Goal: Task Accomplishment & Management: Complete application form

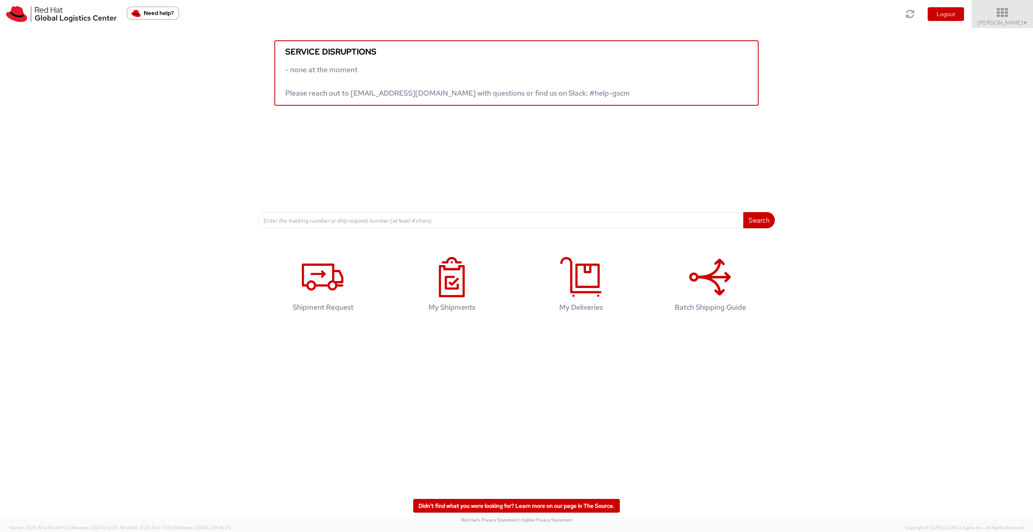
click at [1000, 14] on icon at bounding box center [1002, 12] width 71 height 11
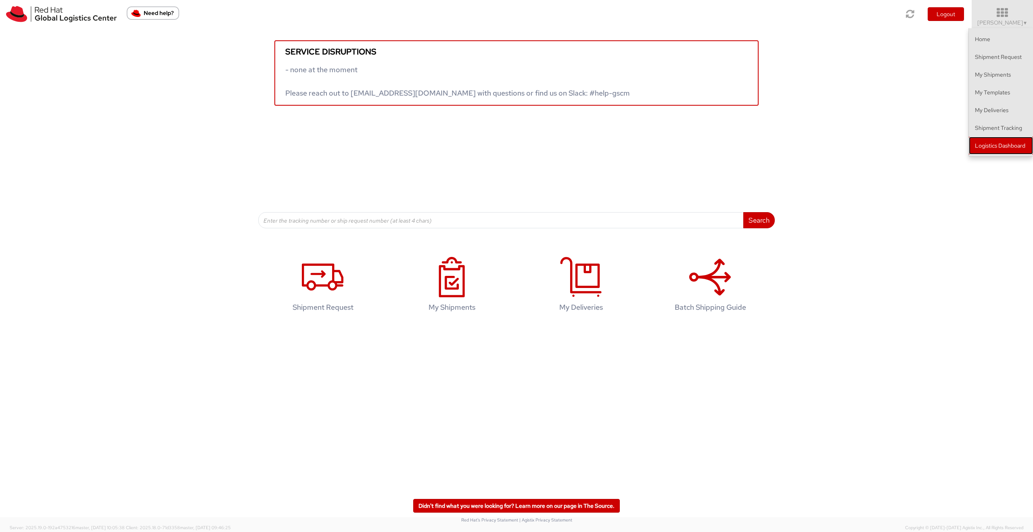
click at [1000, 137] on link "Logistics Dashboard" at bounding box center [1001, 146] width 64 height 18
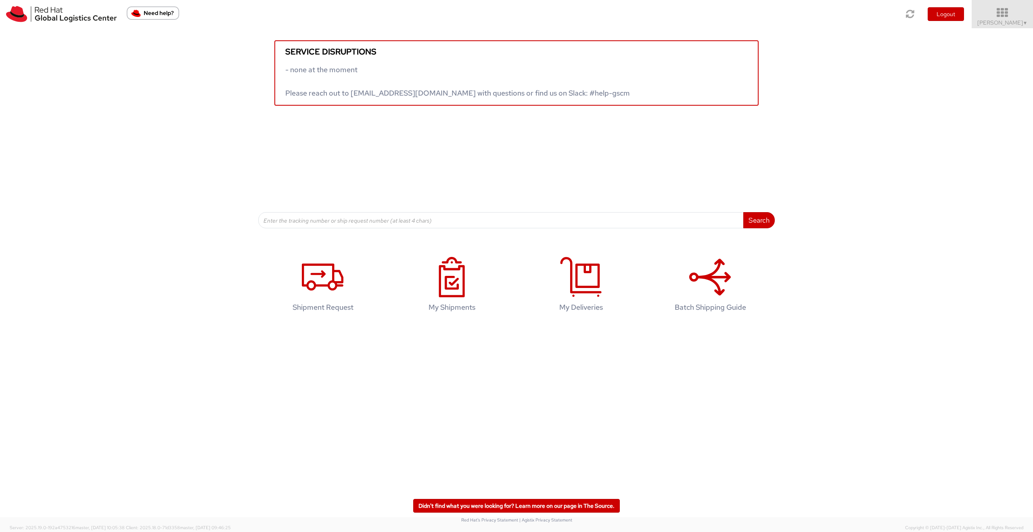
click at [998, 18] on icon at bounding box center [1002, 12] width 71 height 11
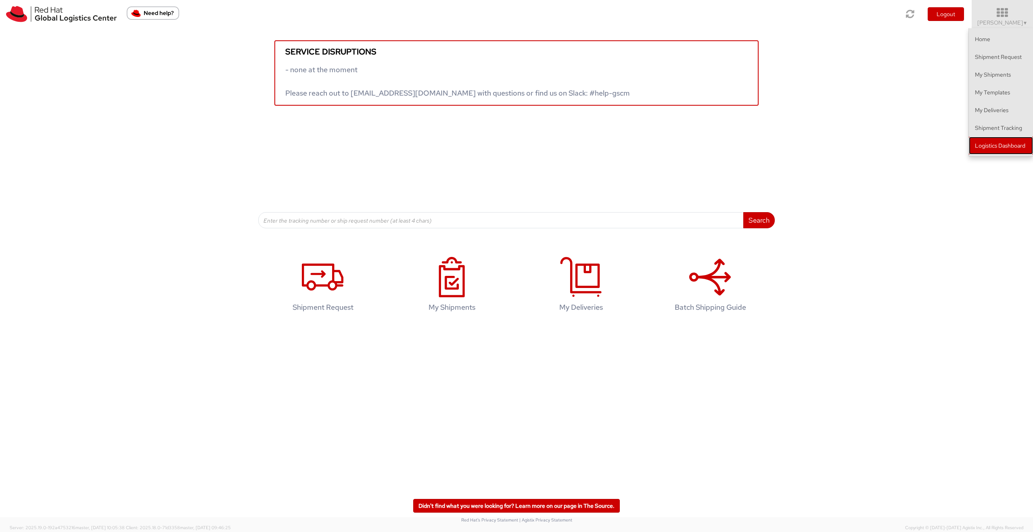
click at [1018, 145] on link "Logistics Dashboard" at bounding box center [1001, 146] width 64 height 18
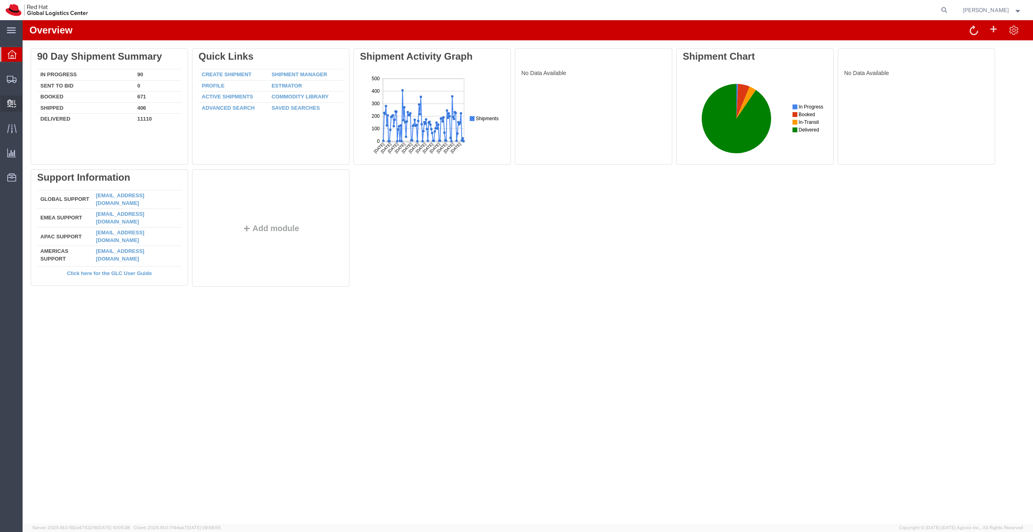
click at [0, 0] on span "Create Delivery" at bounding box center [0, 0] width 0 height 0
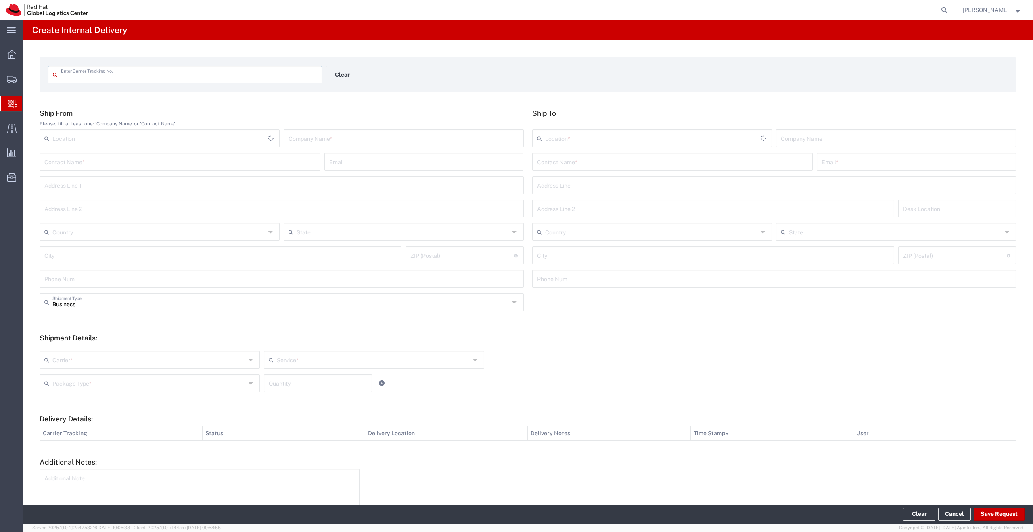
click at [128, 79] on input "text" at bounding box center [189, 74] width 256 height 14
type input "PHBDLX0708719760108021X"
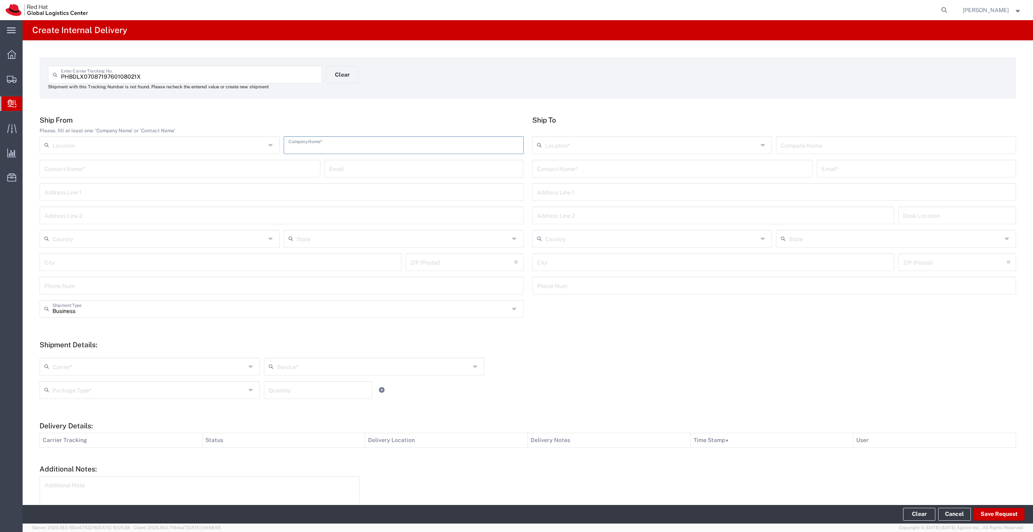
click at [344, 140] on input "text" at bounding box center [404, 145] width 230 height 14
type input "external"
click at [573, 168] on input "text" at bounding box center [672, 168] width 271 height 14
type input "anton ASSE"
click at [589, 192] on p "Red Hat ([PERSON_NAME]), [EMAIL_ADDRESS][DOMAIN_NAME]" at bounding box center [673, 188] width 270 height 10
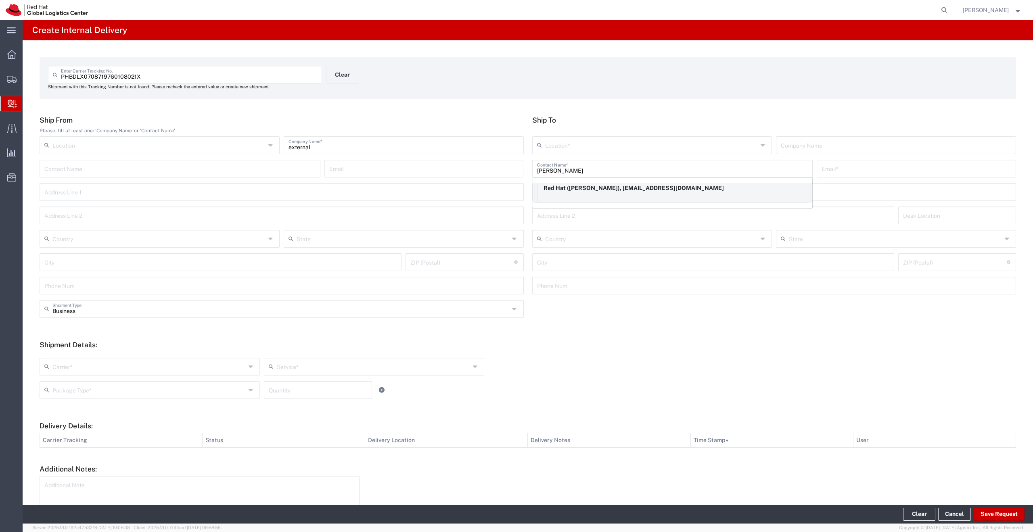
type input "RH - Raanana"
type input "Red Hat"
type input "[PERSON_NAME]"
type input "[EMAIL_ADDRESS][DOMAIN_NAME]"
click at [761, 146] on icon at bounding box center [764, 145] width 6 height 13
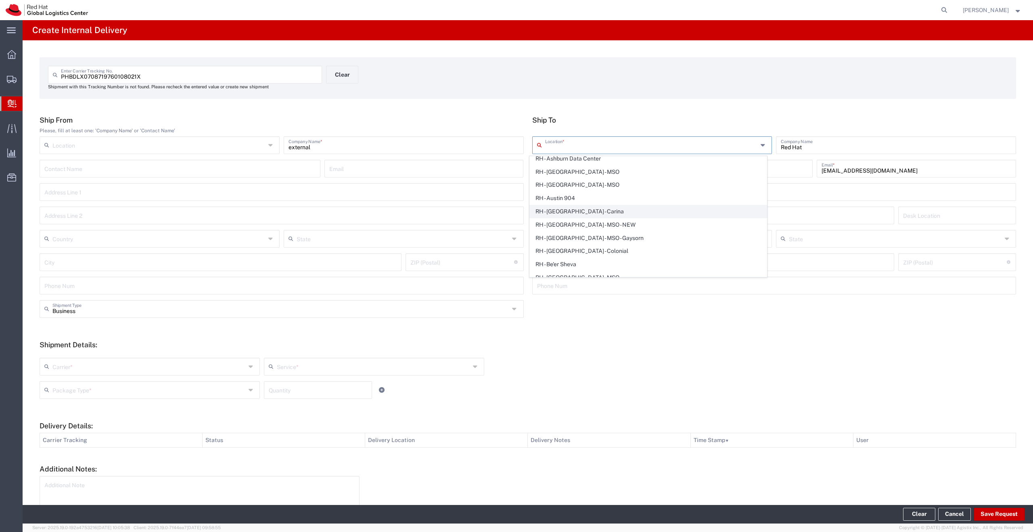
scroll to position [73, 0]
click at [607, 219] on span "RH - [GEOGRAPHIC_DATA] - Colonial" at bounding box center [648, 222] width 237 height 13
type input "RH - [GEOGRAPHIC_DATA] - Colonial"
type input "Red Hat, S.L"
type input "[STREET_ADDRESS][PERSON_NAME]"
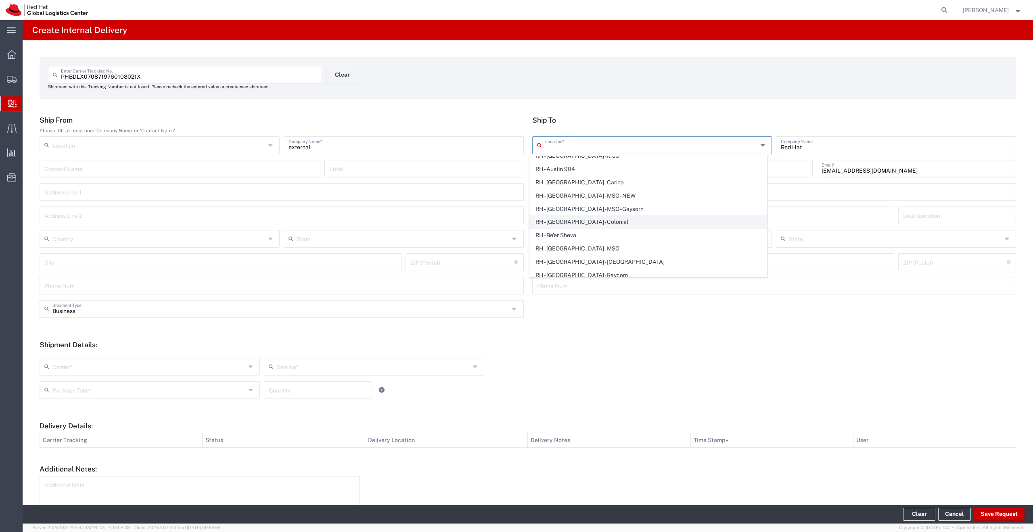
type input "3rd Floor"
type input "[GEOGRAPHIC_DATA]"
type input "08021"
type input "34 9355 35785"
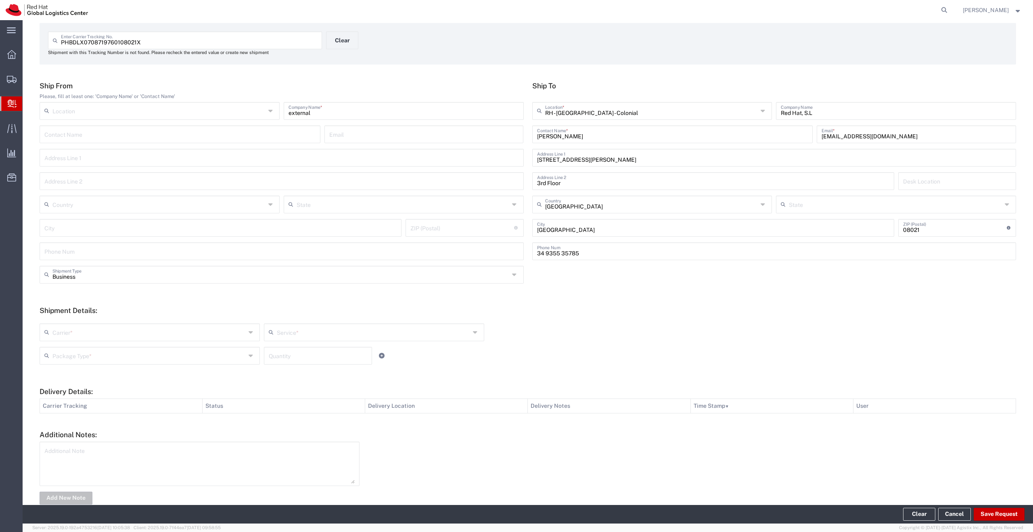
scroll to position [52, 0]
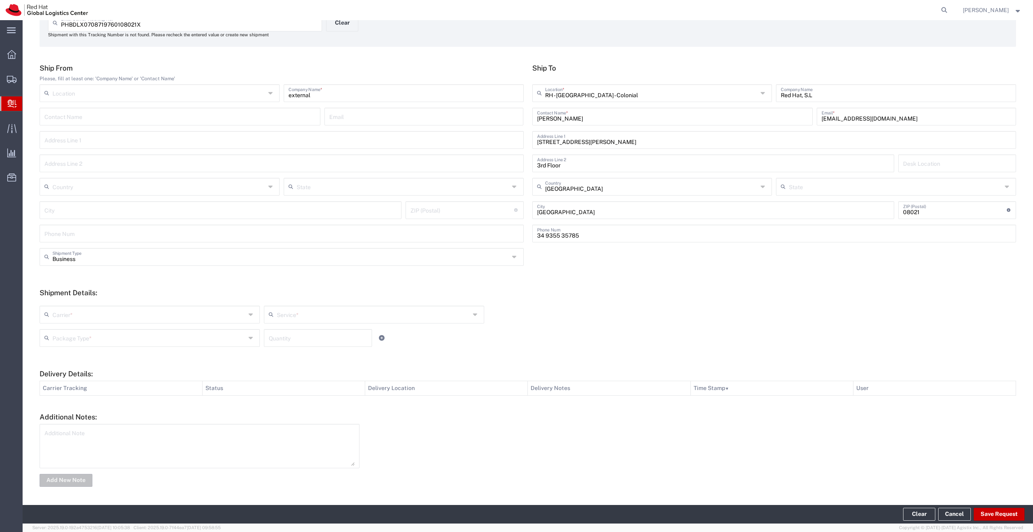
click at [249, 316] on icon at bounding box center [252, 314] width 6 height 13
click at [80, 371] on span "Local Carrier" at bounding box center [149, 372] width 218 height 13
type input "Local Carrier"
type input "Local_Ground"
click at [313, 318] on input "text" at bounding box center [373, 314] width 193 height 14
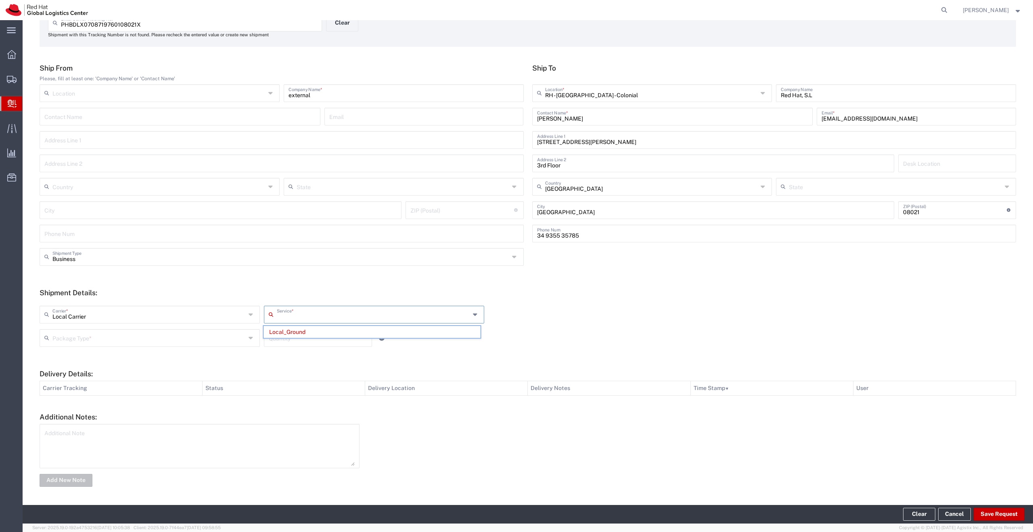
click at [299, 294] on h5 "Shipment Details:" at bounding box center [528, 293] width 977 height 8
type input "Local_Ground"
click at [95, 338] on input "text" at bounding box center [148, 337] width 193 height 14
click at [83, 370] on span "Envelope" at bounding box center [149, 368] width 218 height 13
type input "Envelope"
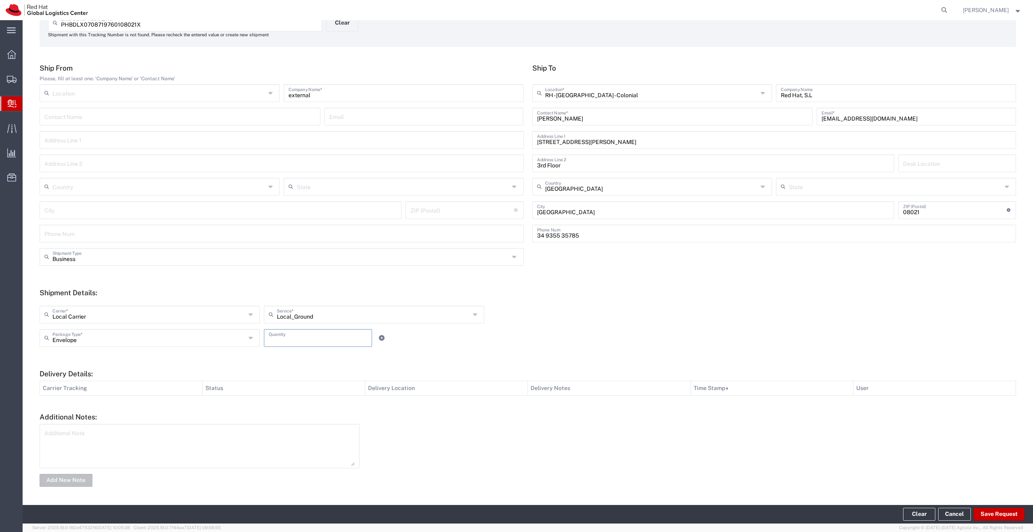
click at [290, 337] on input "number" at bounding box center [318, 337] width 98 height 14
type input "1"
click at [273, 356] on form "Ship From Please, fill at least one: 'Company Name' or 'Contact Name' Location …" at bounding box center [528, 276] width 977 height 425
click at [998, 517] on button "Save Request" at bounding box center [999, 514] width 51 height 13
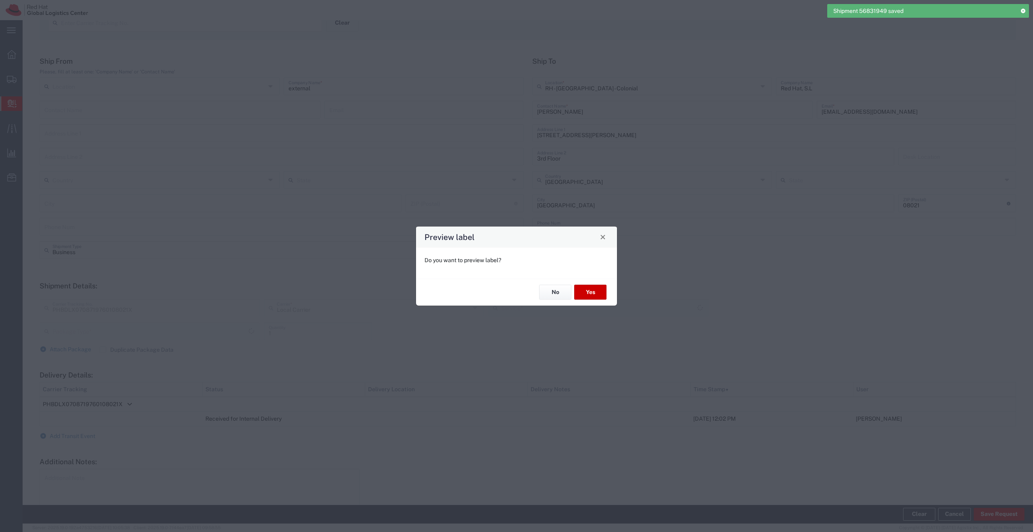
type input "Envelope"
type input "Local_Ground"
click at [566, 292] on button "No" at bounding box center [555, 292] width 32 height 15
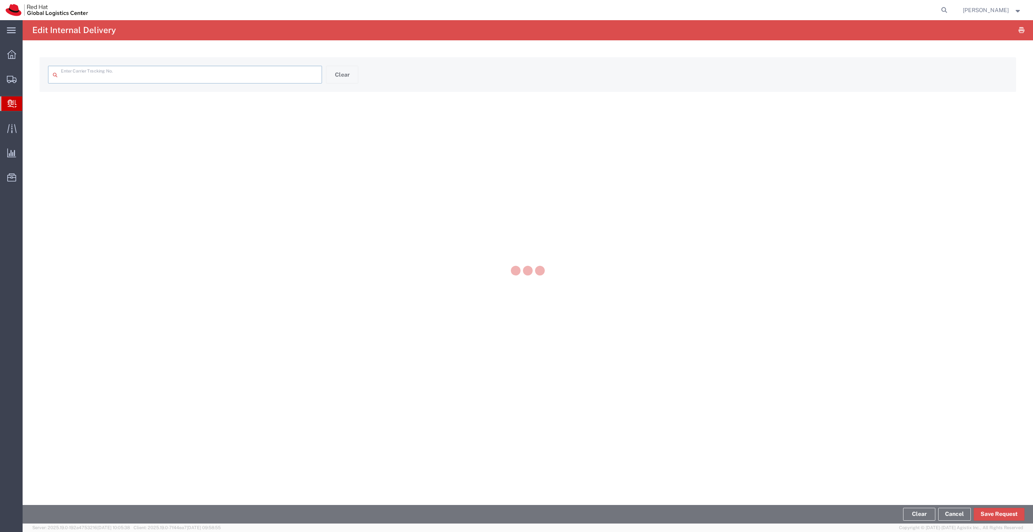
type input "PHBDLX0708719760108021X"
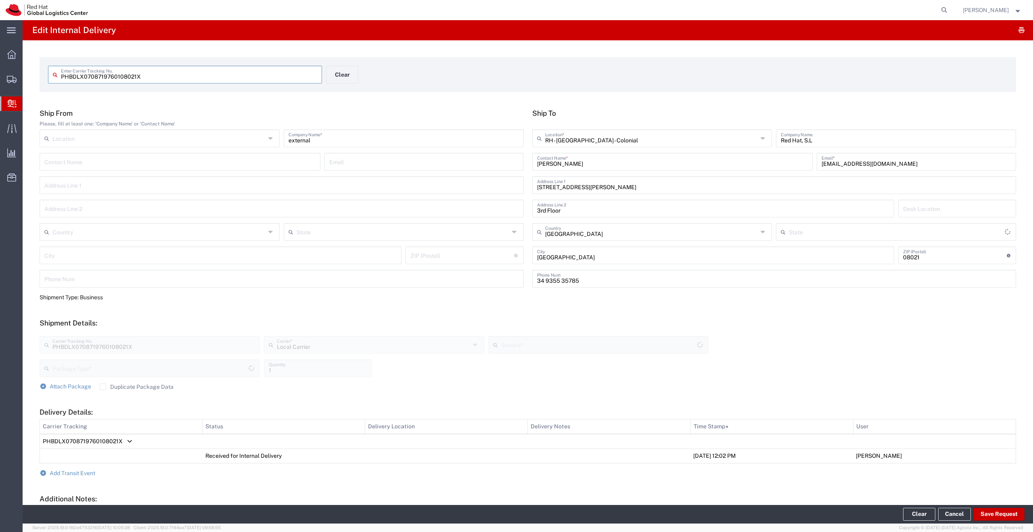
type input "Envelope"
type input "Local_Ground"
click at [65, 471] on span "Add Transit Event" at bounding box center [73, 473] width 46 height 6
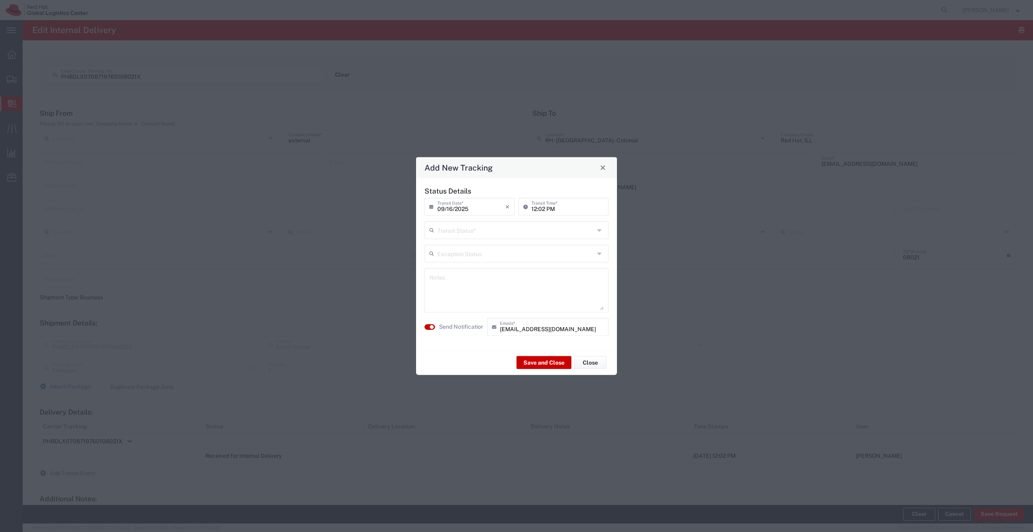
click at [487, 230] on input "text" at bounding box center [515, 229] width 157 height 14
click at [481, 251] on span "Delivery Confirmation" at bounding box center [516, 247] width 182 height 13
type input "Delivery Confirmation"
click at [544, 363] on button "Save and Close" at bounding box center [544, 362] width 55 height 13
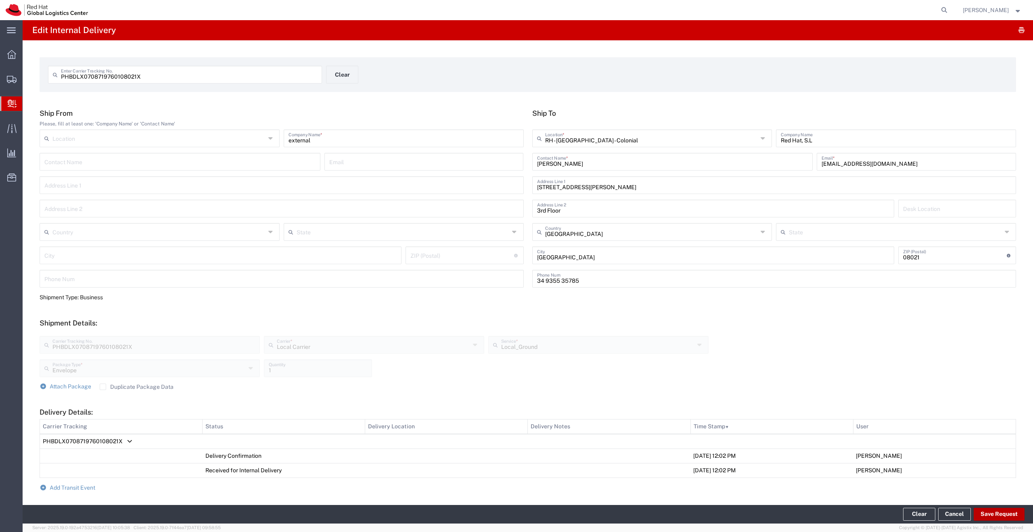
click at [990, 513] on button "Save Request" at bounding box center [999, 514] width 51 height 13
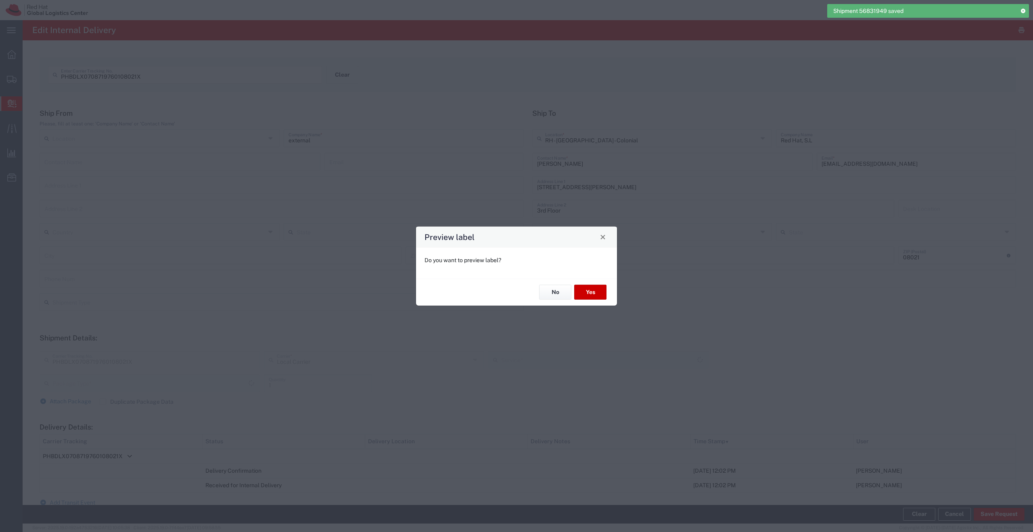
type input "Envelope"
type input "Local_Ground"
click at [554, 291] on button "No" at bounding box center [555, 292] width 32 height 15
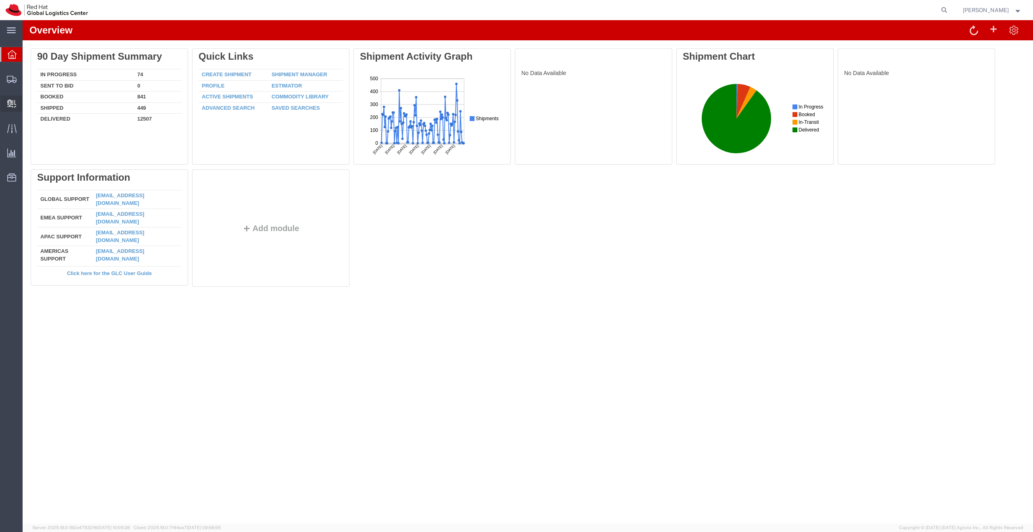
click at [0, 0] on span "Create Delivery" at bounding box center [0, 0] width 0 height 0
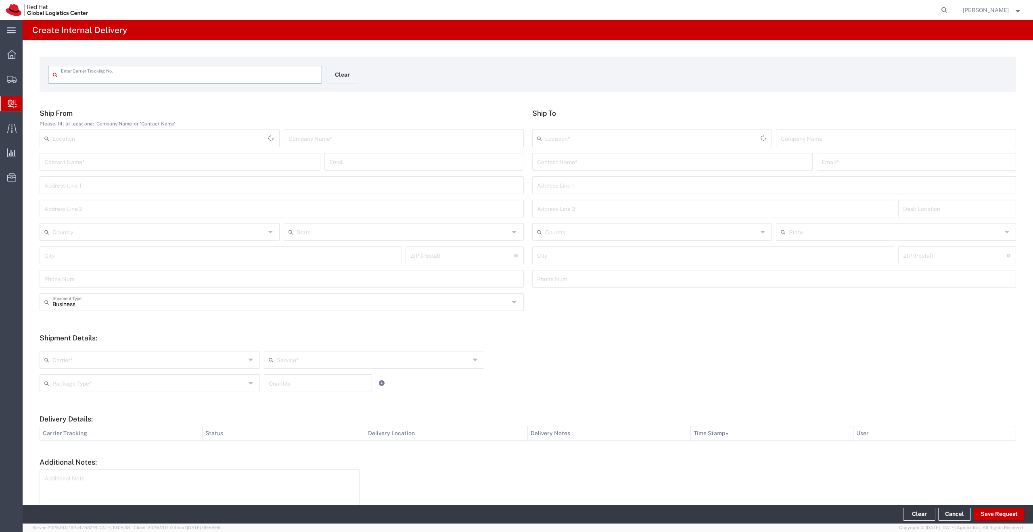
click at [93, 77] on input "text" at bounding box center [189, 74] width 256 height 14
type input "PQAZ2N0200003620108021H"
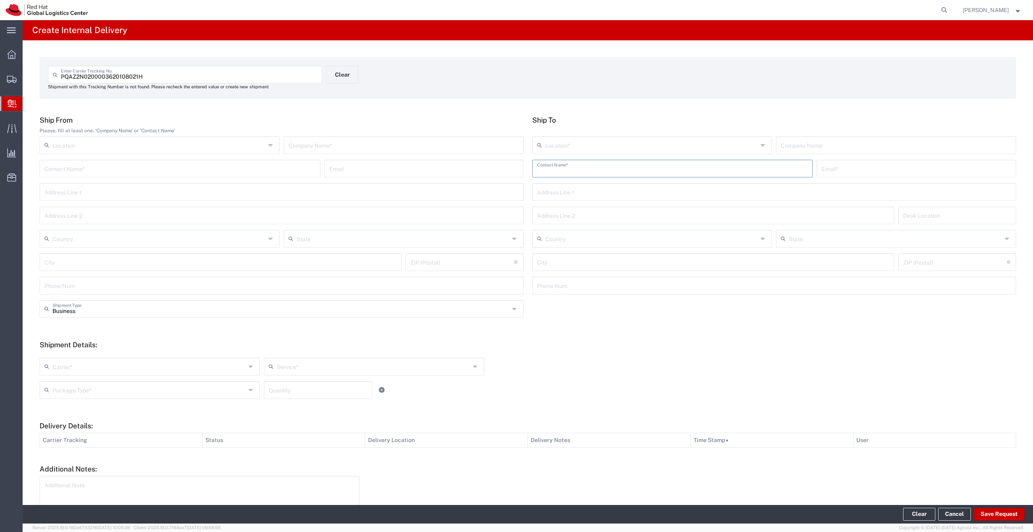
click at [546, 164] on input "text" at bounding box center [672, 168] width 271 height 14
type input "[PERSON_NAME]"
click at [577, 141] on input "text" at bounding box center [651, 145] width 213 height 14
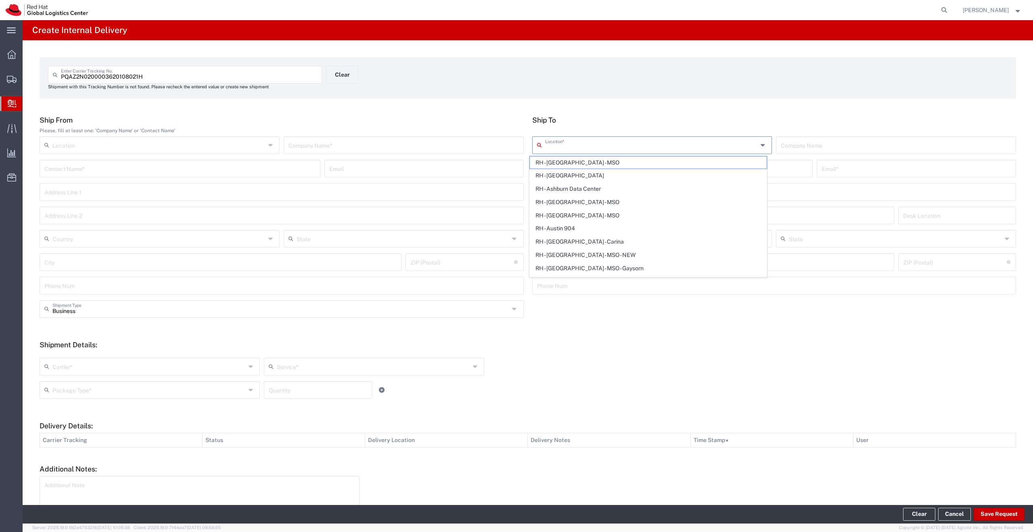
click at [666, 118] on h5 "Ship To" at bounding box center [774, 120] width 484 height 8
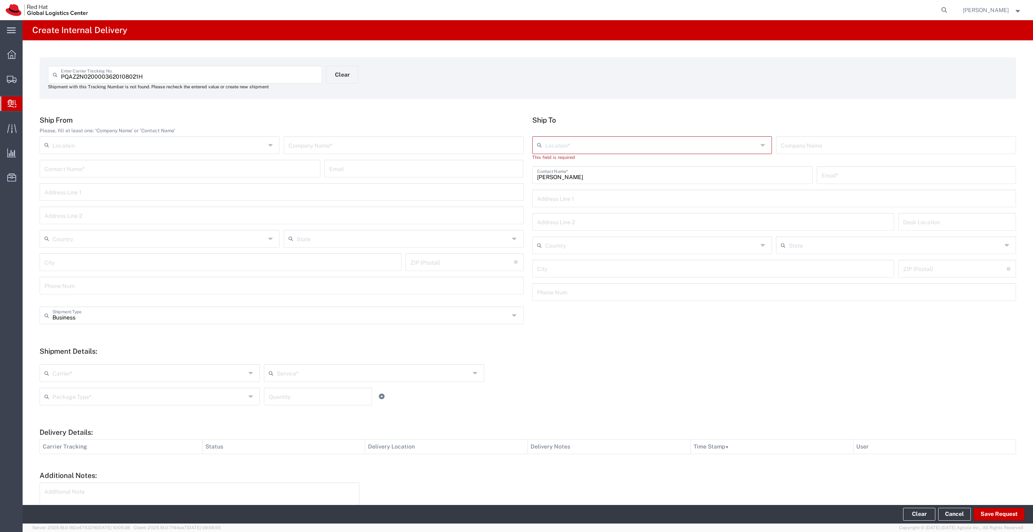
click at [586, 179] on input "[PERSON_NAME]" at bounding box center [672, 174] width 271 height 14
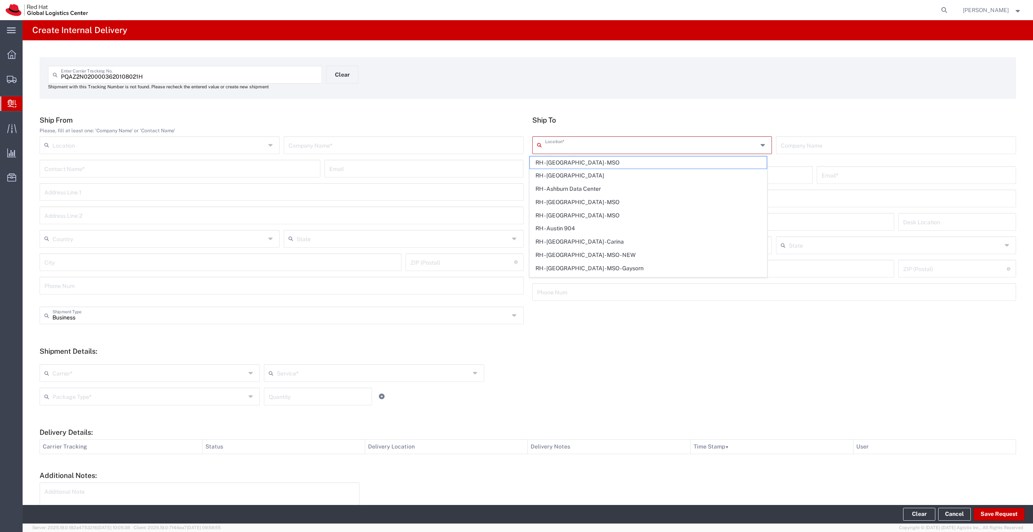
click at [593, 144] on input "text" at bounding box center [651, 145] width 213 height 14
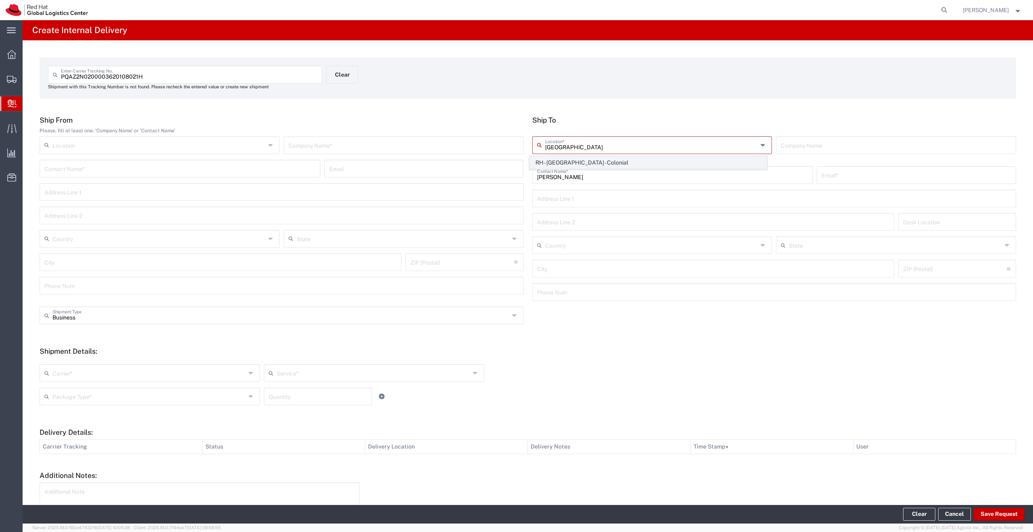
click at [585, 160] on span "RH - [GEOGRAPHIC_DATA] - Colonial" at bounding box center [648, 163] width 237 height 13
type input "RH - [GEOGRAPHIC_DATA] - Colonial"
type input "Red Hat, S.L"
type input "[STREET_ADDRESS][PERSON_NAME]"
type input "3rd Floor"
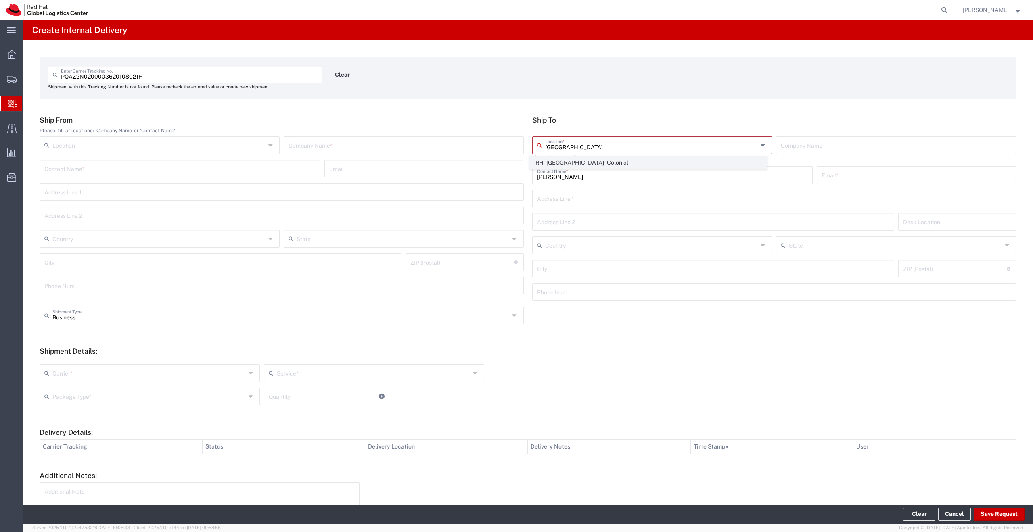
type input "[GEOGRAPHIC_DATA]"
type input "08021"
type input "34 9355 35785"
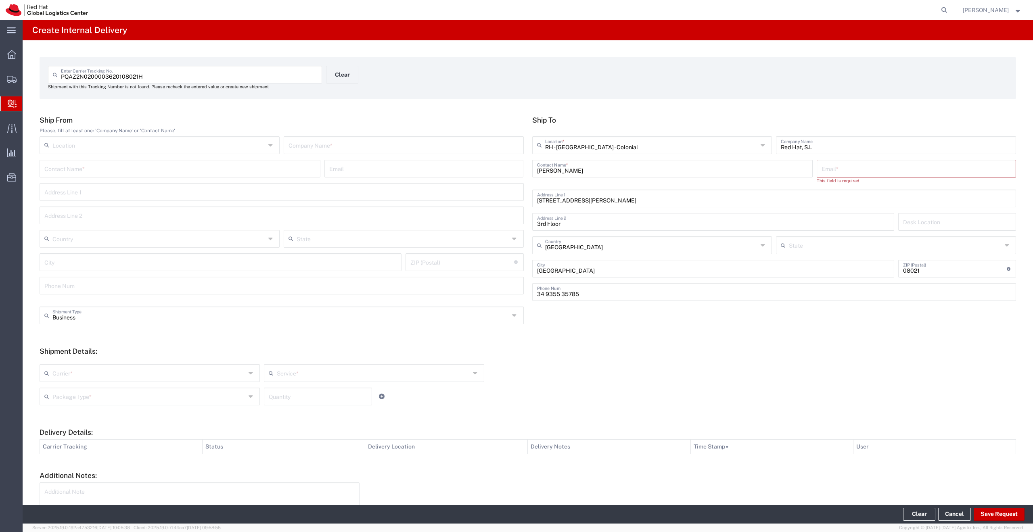
click at [849, 171] on input "text" at bounding box center [917, 168] width 190 height 14
click at [841, 171] on input "text" at bounding box center [917, 168] width 190 height 14
type input "aasserzo@"
click at [866, 188] on p "Red Hat ([PERSON_NAME]), [EMAIL_ADDRESS][DOMAIN_NAME]" at bounding box center [916, 188] width 189 height 10
type input "RH - Raanana"
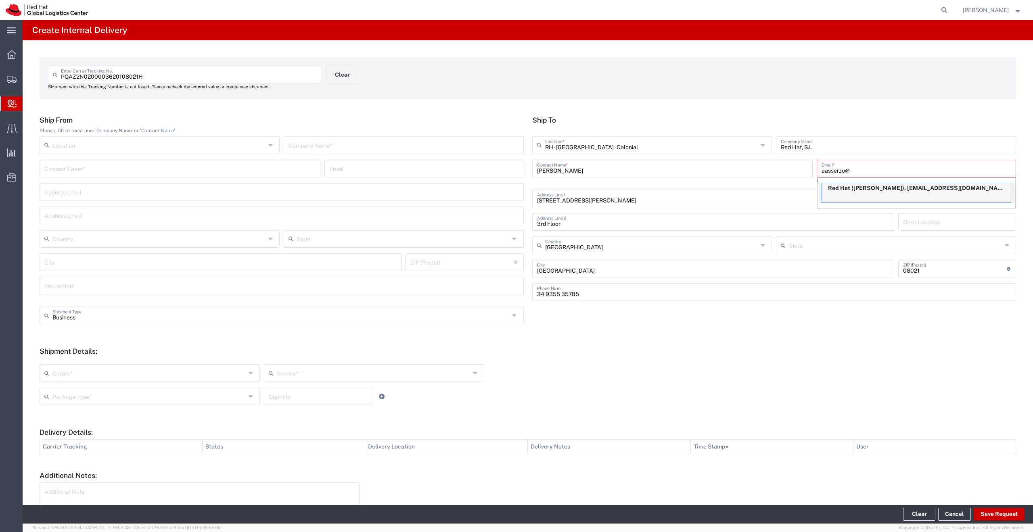
type input "Red Hat"
type input "[EMAIL_ADDRESS][DOMAIN_NAME]"
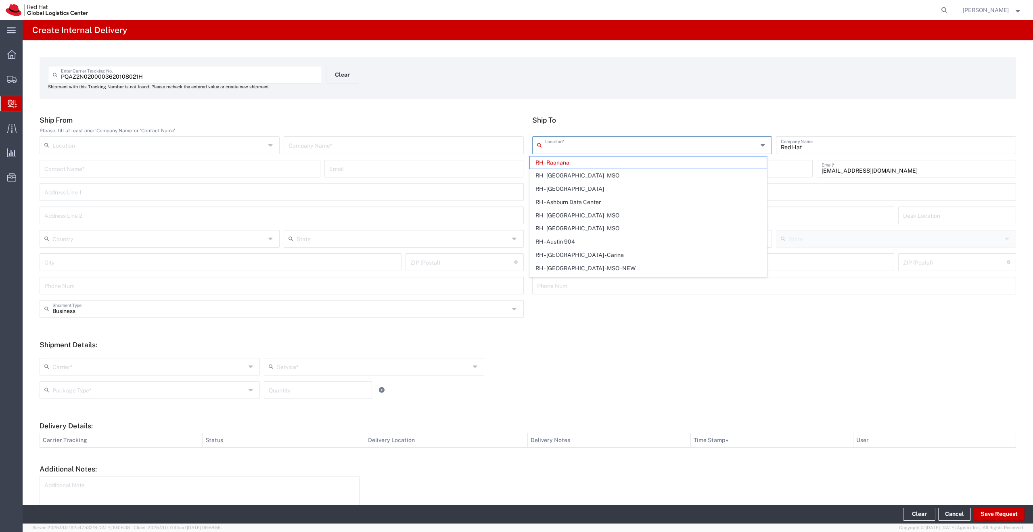
click at [568, 146] on input "text" at bounding box center [651, 145] width 213 height 14
click at [579, 222] on span "RH - [GEOGRAPHIC_DATA] - Colonial" at bounding box center [648, 222] width 237 height 13
type input "RH - [GEOGRAPHIC_DATA] - Colonial"
type input "Red Hat, S.L"
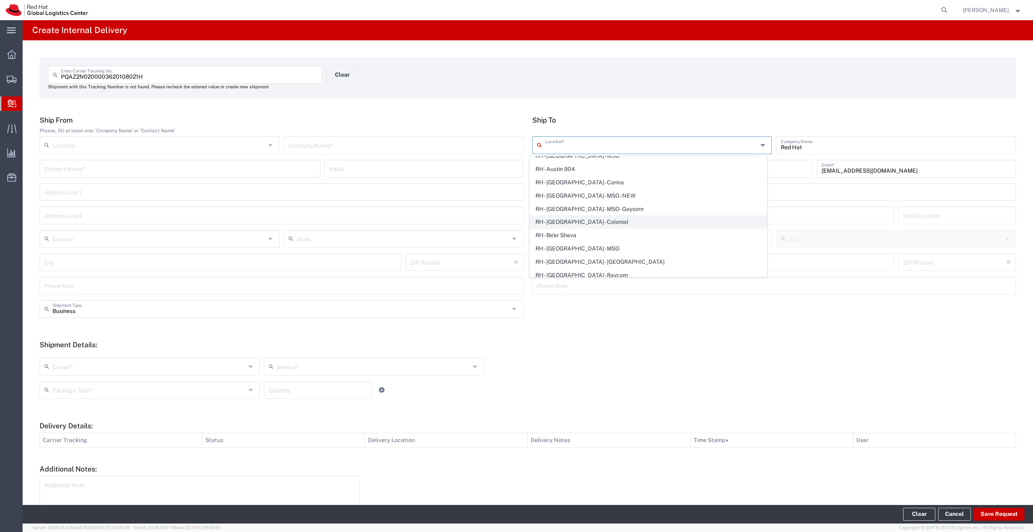
type input "[STREET_ADDRESS][PERSON_NAME]"
type input "3rd Floor"
type input "[GEOGRAPHIC_DATA]"
type input "08021"
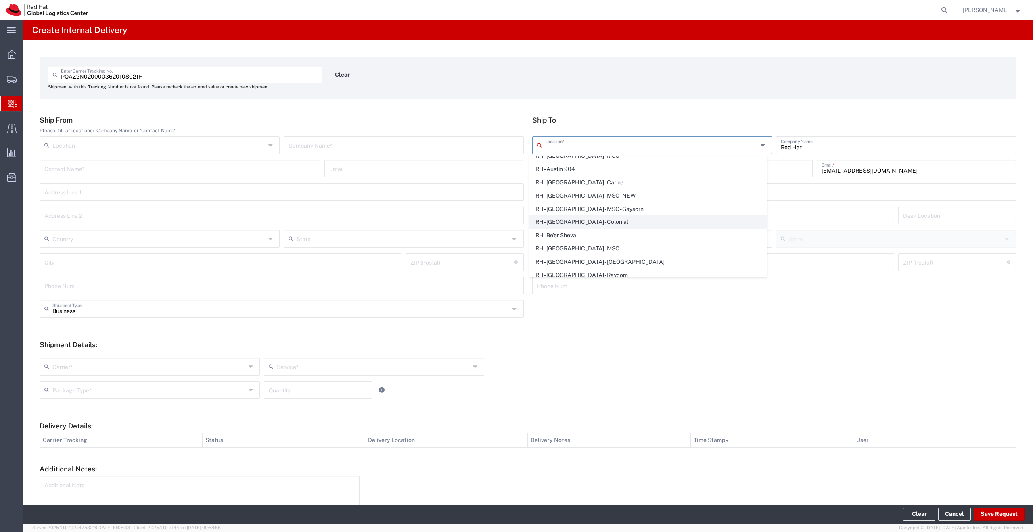
type input "34 9355 35785"
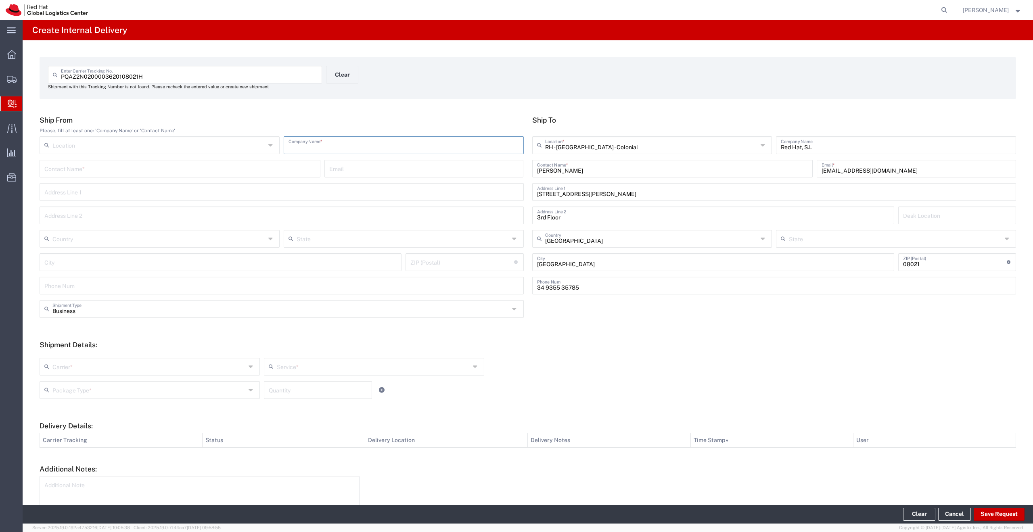
click at [349, 145] on input "text" at bounding box center [404, 145] width 230 height 14
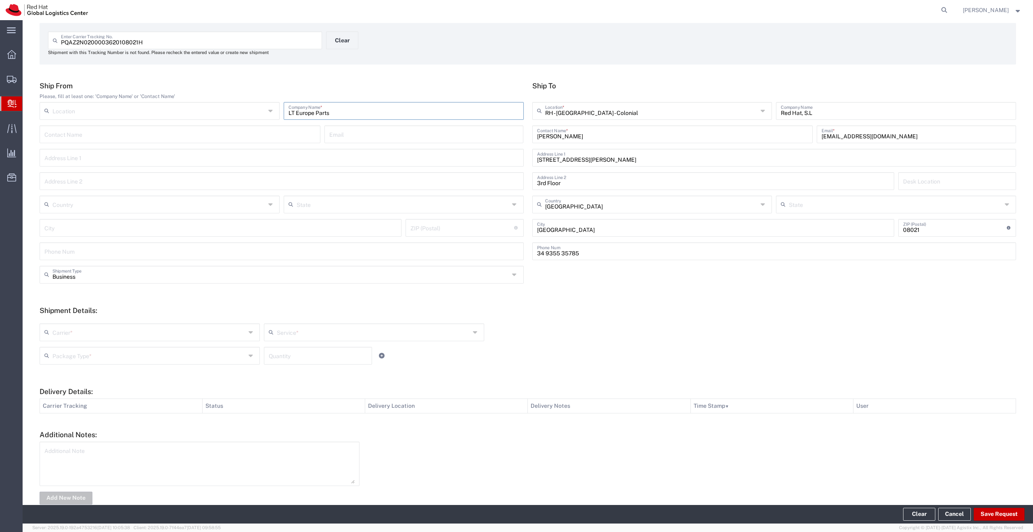
scroll to position [52, 0]
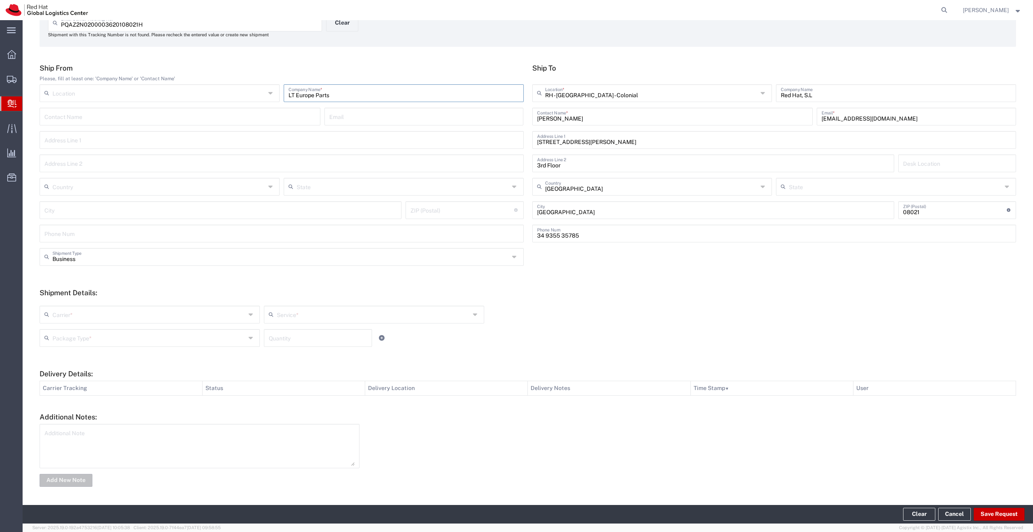
type input "LT Europe Parts"
click at [235, 316] on input "text" at bounding box center [148, 314] width 193 height 14
click at [109, 366] on span "Local Carrier" at bounding box center [149, 372] width 218 height 13
type input "Local Carrier"
type input "Local_Ground"
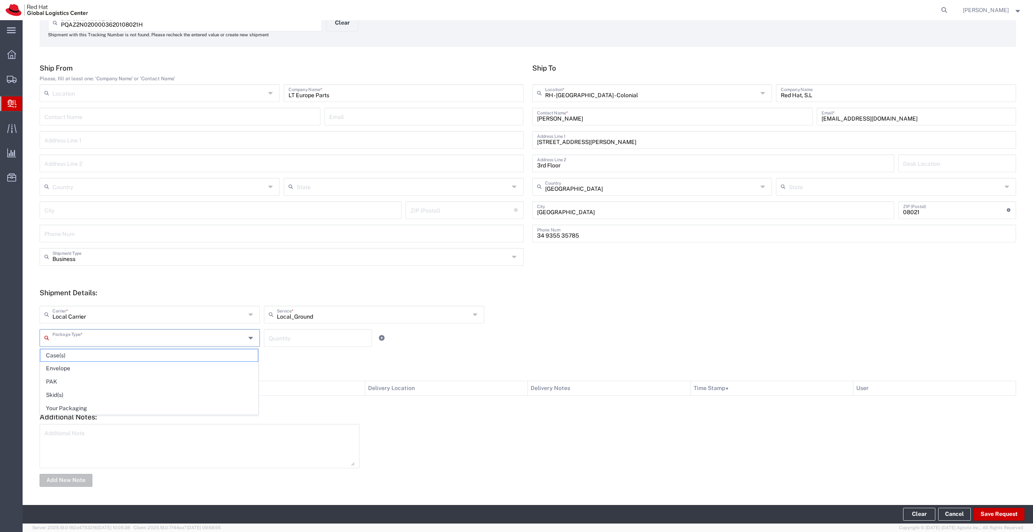
click at [97, 338] on input "text" at bounding box center [148, 337] width 193 height 14
click at [64, 371] on span "Envelope" at bounding box center [149, 368] width 218 height 13
type input "Envelope"
click at [287, 341] on input "number" at bounding box center [318, 337] width 98 height 14
type input "1"
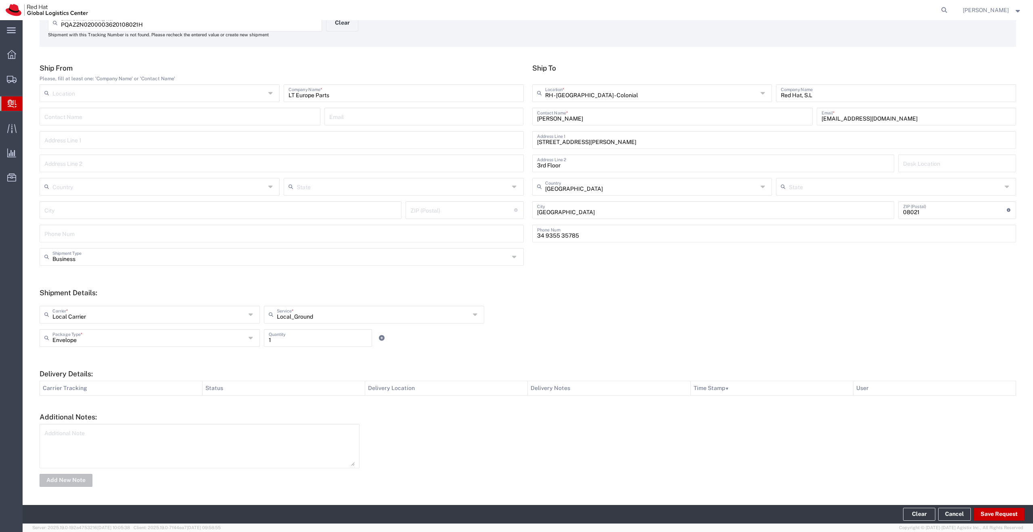
drag, startPoint x: 568, startPoint y: 332, endPoint x: 899, endPoint y: 393, distance: 336.1
click at [570, 331] on div "Envelope Package Type * Case(s) Envelope PAK Skid(s) Your Packaging 1 Quantity" at bounding box center [374, 340] width 673 height 23
click at [996, 518] on button "Save Request" at bounding box center [999, 514] width 51 height 13
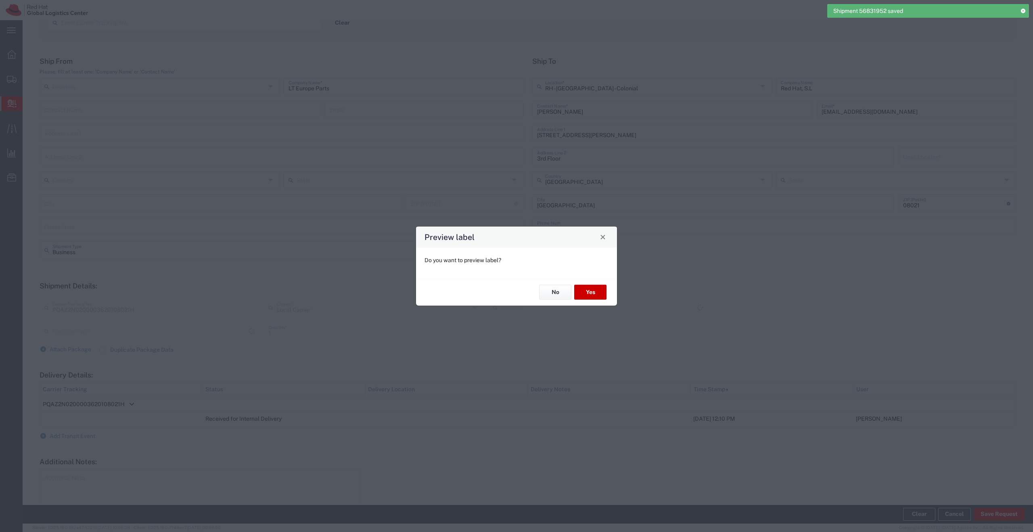
type input "Local_Ground"
type input "Envelope"
click at [551, 293] on button "No" at bounding box center [555, 292] width 32 height 15
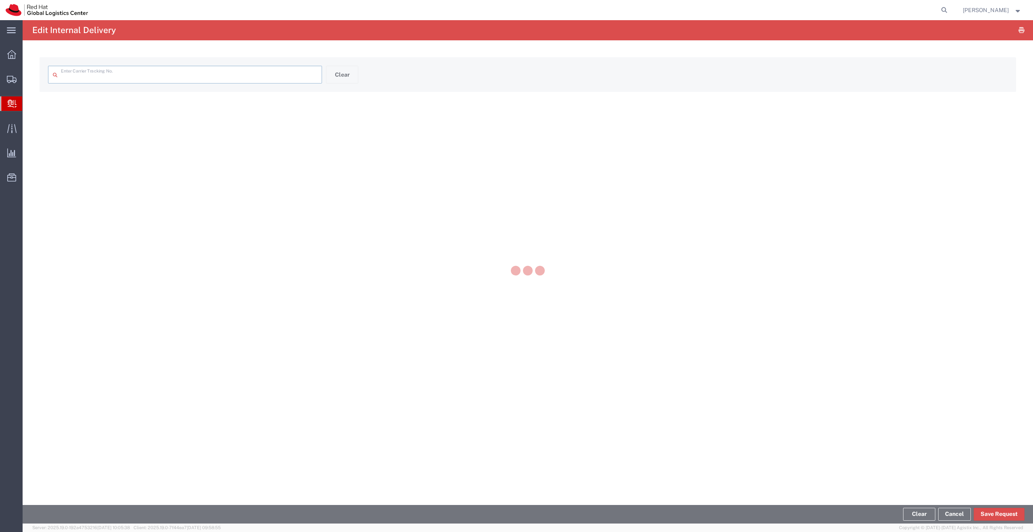
type input "PQAZ2N0200003620108021H"
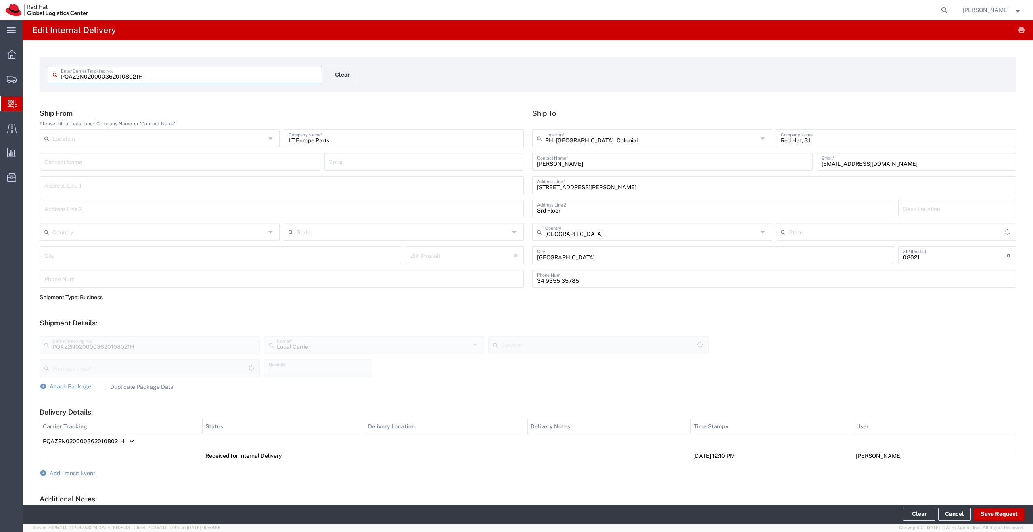
type input "Envelope"
type input "Local_Ground"
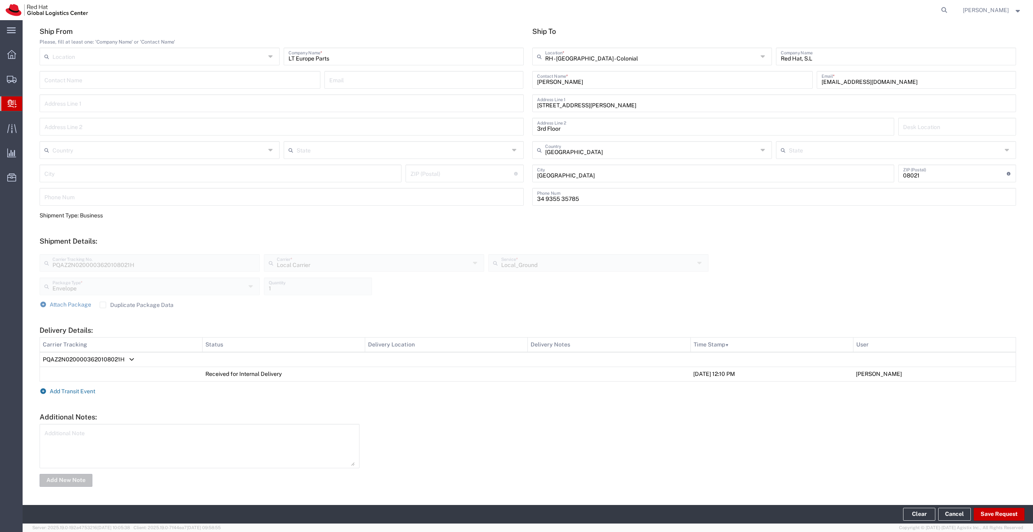
click at [64, 392] on span "Add Transit Event" at bounding box center [73, 391] width 46 height 6
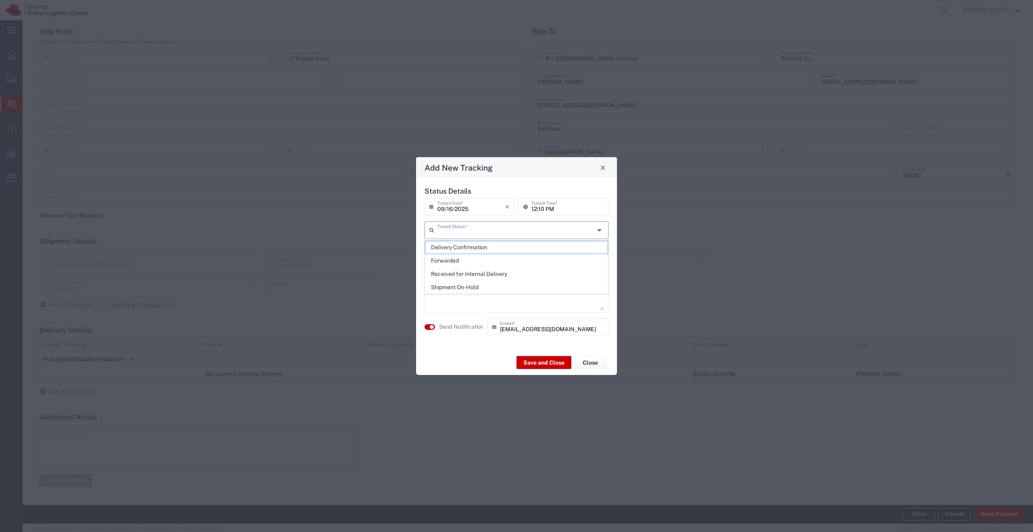
click at [469, 233] on input "text" at bounding box center [515, 229] width 157 height 14
click at [466, 250] on span "Delivery Confirmation" at bounding box center [516, 247] width 182 height 13
type input "Delivery Confirmation"
click at [546, 363] on button "Save and Close" at bounding box center [544, 362] width 55 height 13
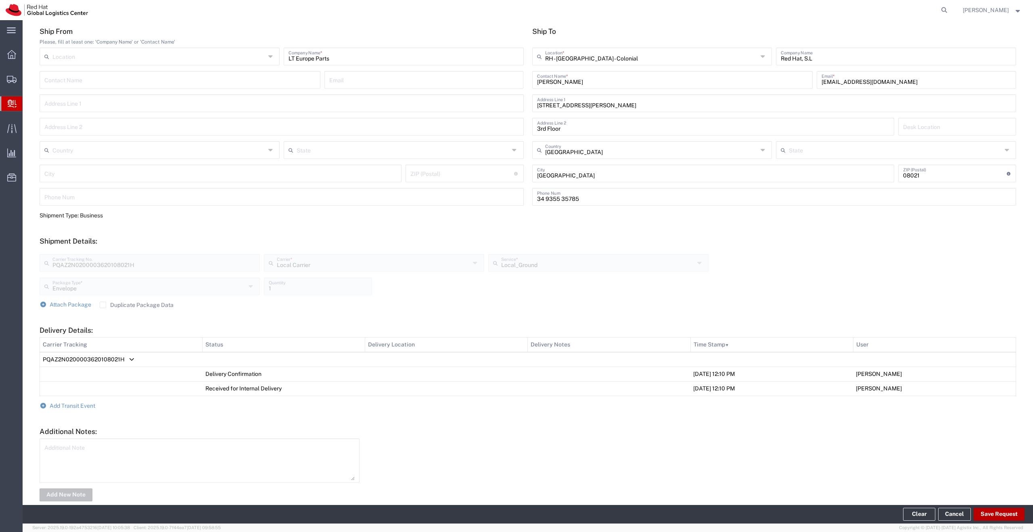
click at [1005, 520] on button "Save Request" at bounding box center [999, 514] width 51 height 13
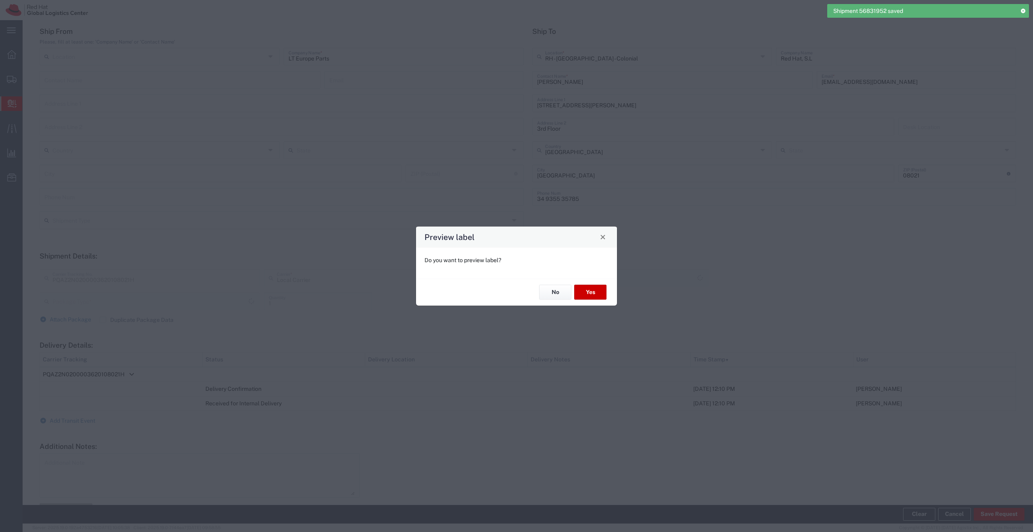
type input "Envelope"
type input "Local_Ground"
click at [559, 294] on button "No" at bounding box center [555, 292] width 32 height 15
